Goal: Information Seeking & Learning: Learn about a topic

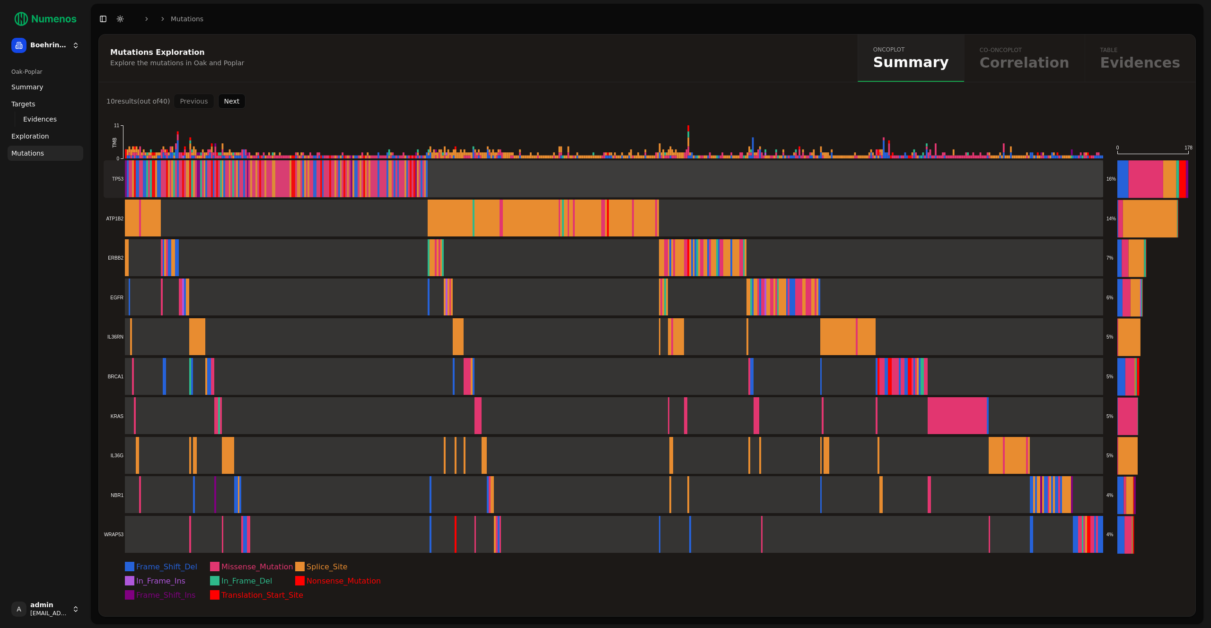
click at [548, 176] on rect at bounding box center [603, 178] width 999 height 37
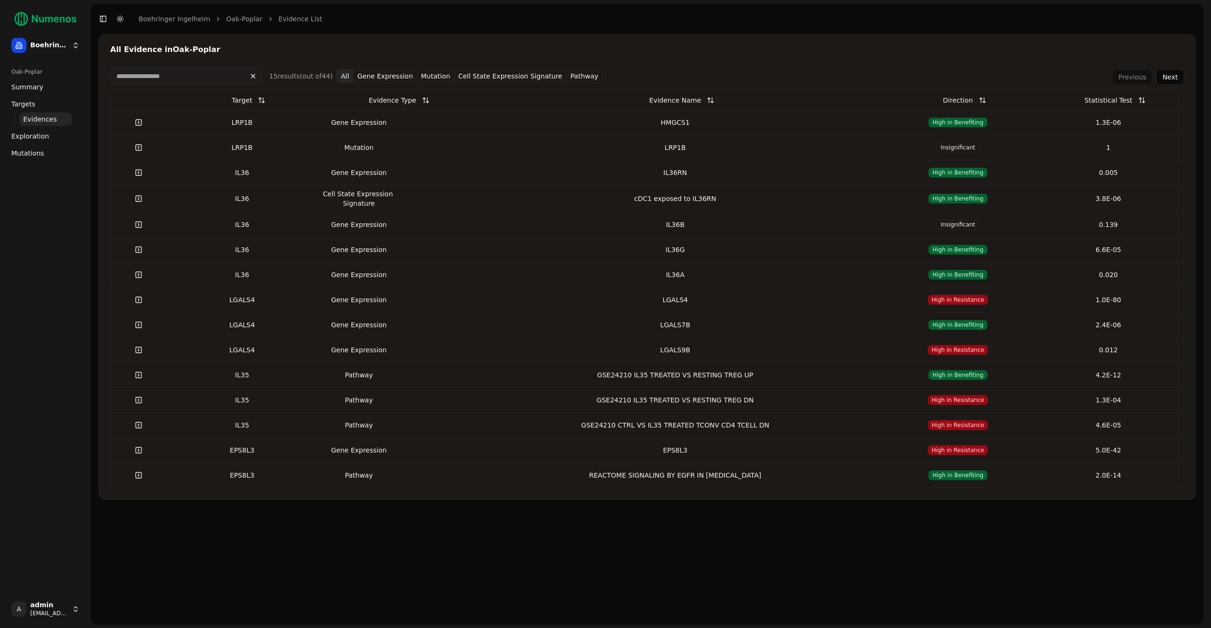
click at [44, 104] on link "Targets" at bounding box center [46, 103] width 76 height 15
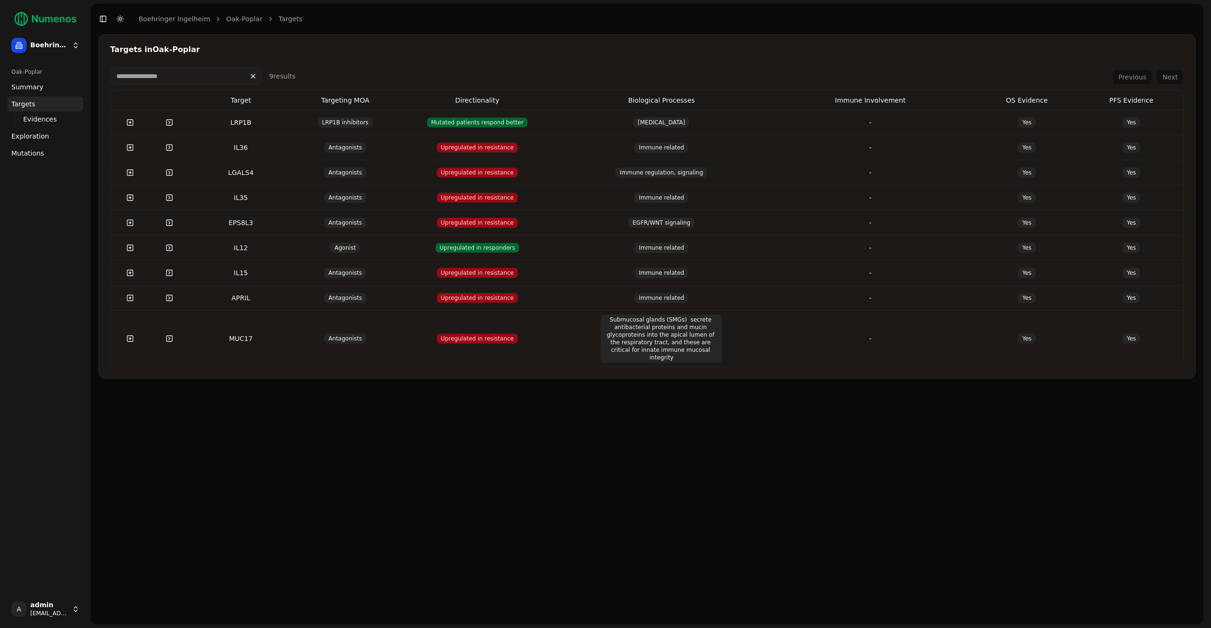
click at [35, 83] on span "Summary" at bounding box center [27, 86] width 32 height 9
click at [37, 65] on div "Oak-Poplar" at bounding box center [46, 71] width 76 height 15
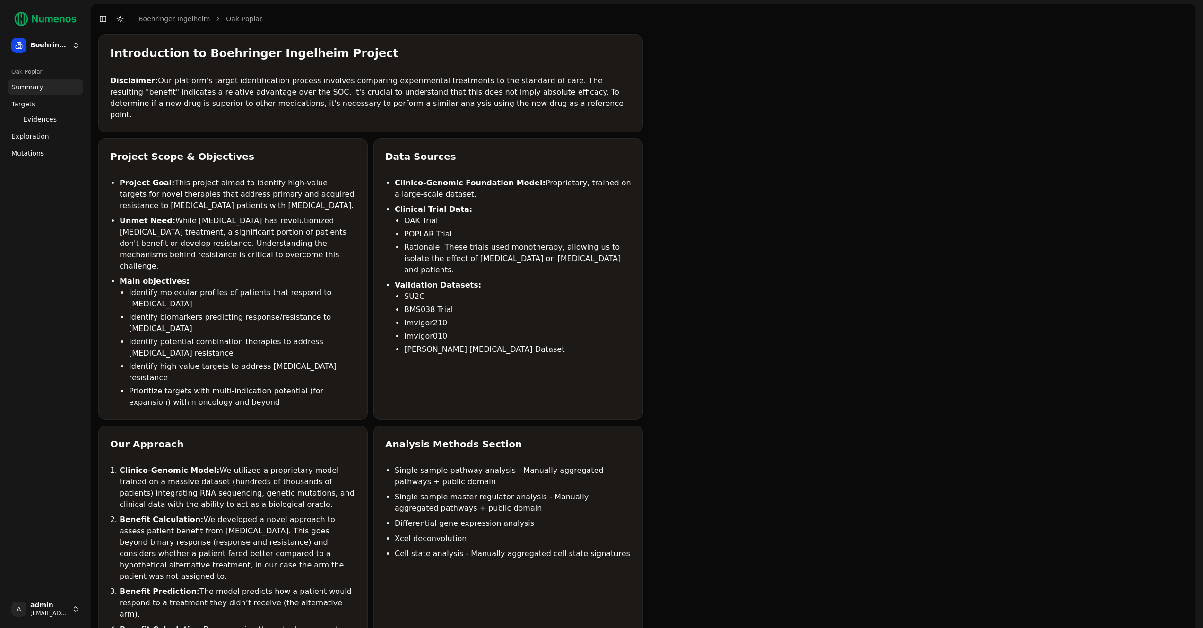
click at [36, 87] on span "Summary" at bounding box center [27, 86] width 32 height 9
click at [44, 109] on link "Targets" at bounding box center [46, 103] width 76 height 15
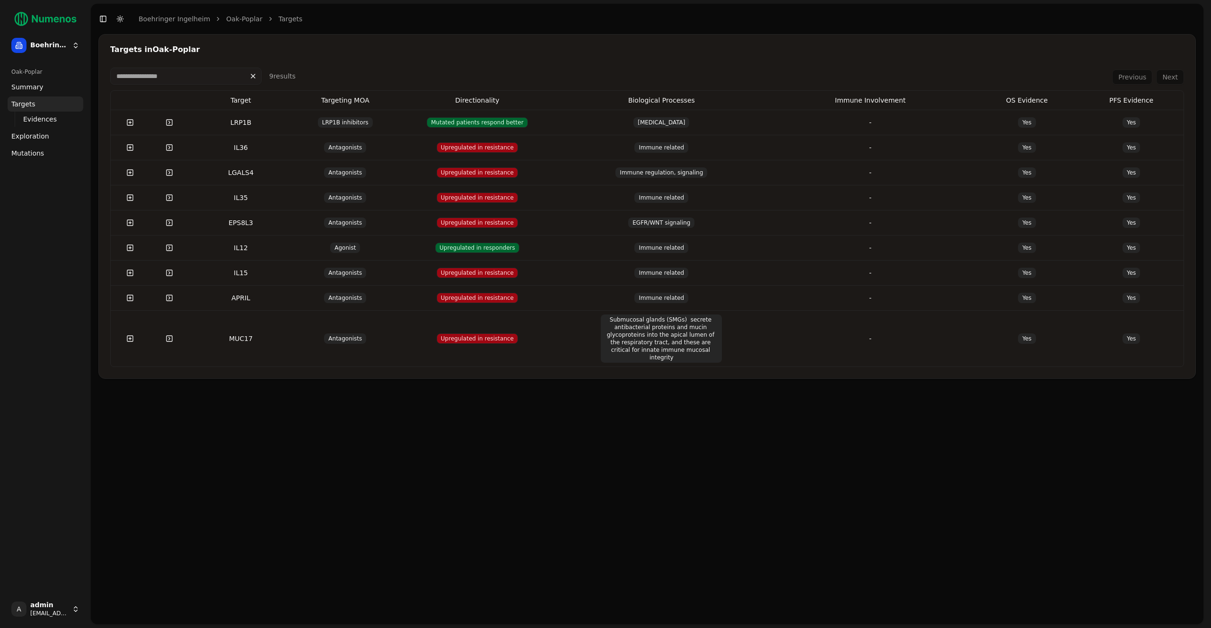
click at [65, 119] on link "Evidences" at bounding box center [45, 119] width 52 height 13
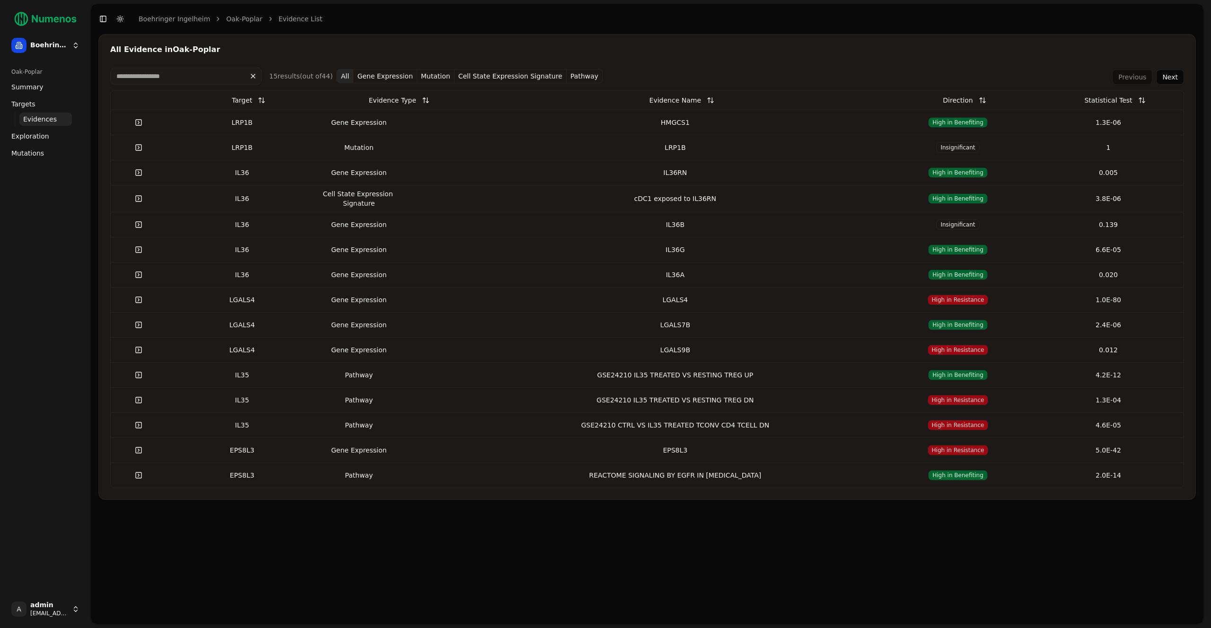
click at [59, 145] on ul "Summary Targets Evidences Exploration Mutations" at bounding box center [46, 119] width 76 height 81
click at [58, 139] on link "Exploration" at bounding box center [46, 136] width 76 height 15
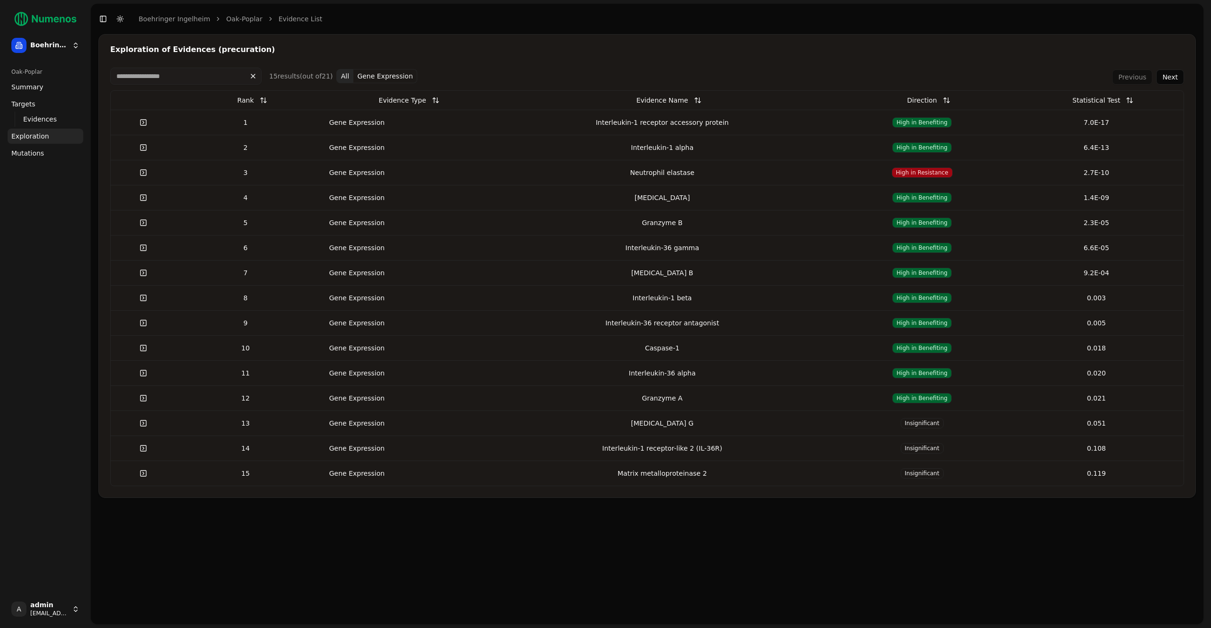
click at [55, 122] on link "Evidences" at bounding box center [45, 119] width 52 height 13
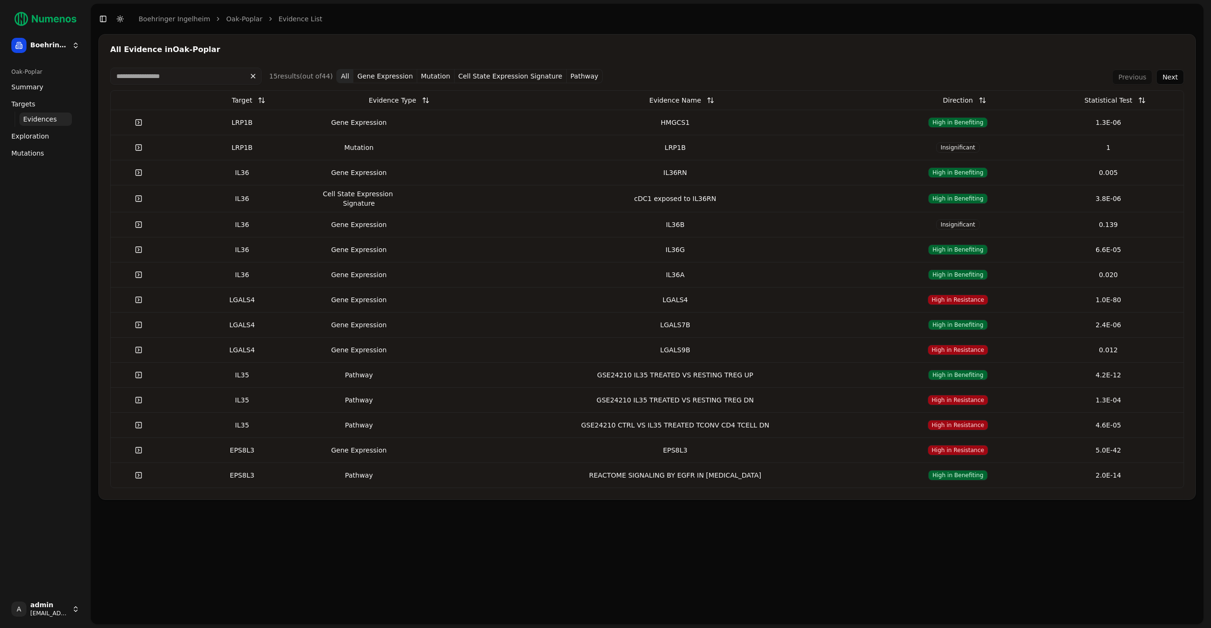
click at [42, 98] on link "Targets" at bounding box center [46, 103] width 76 height 15
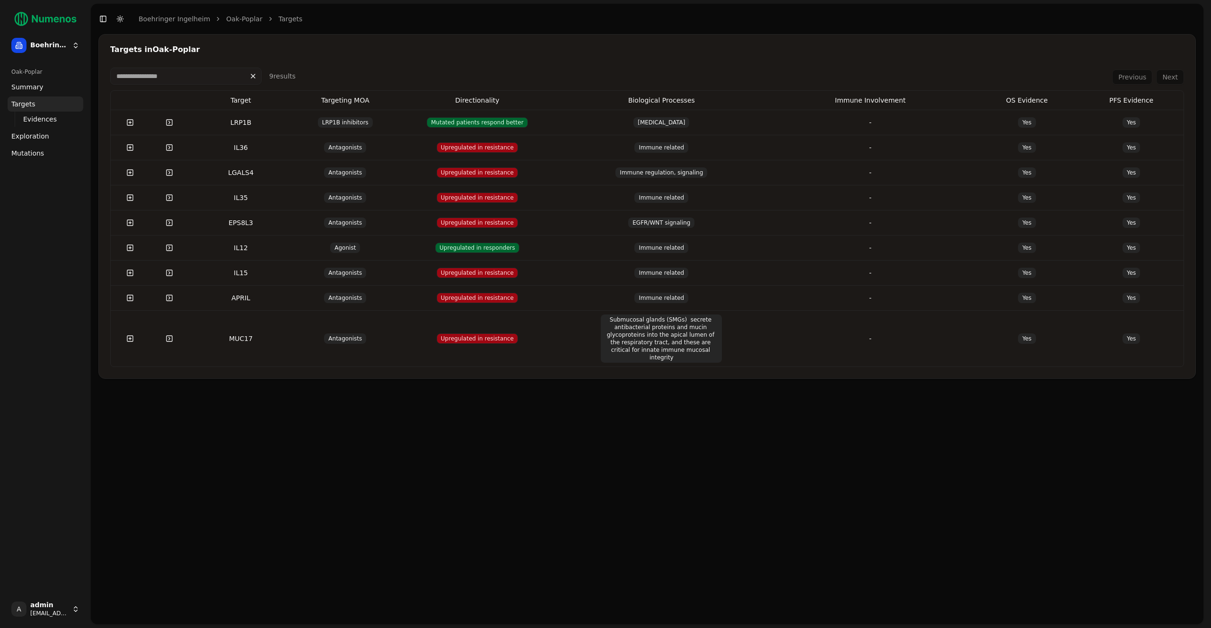
click at [304, 123] on td "LRP1B inhibitors" at bounding box center [345, 122] width 105 height 25
click at [128, 122] on button at bounding box center [130, 122] width 19 height 17
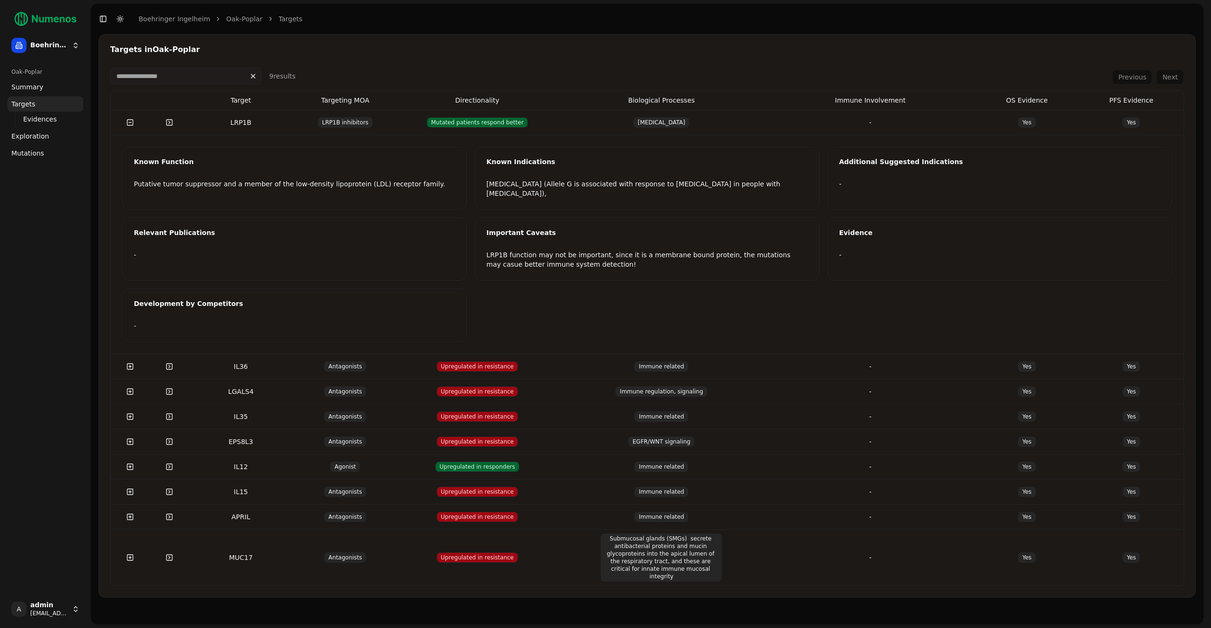
click at [128, 122] on button at bounding box center [130, 122] width 19 height 17
